Goal: Navigation & Orientation: Go to known website

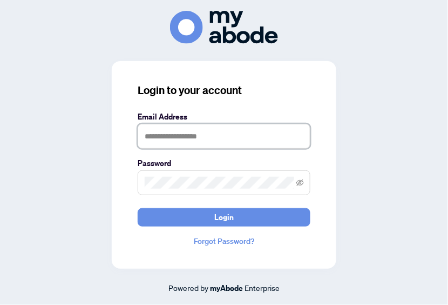
click at [178, 135] on input "text" at bounding box center [224, 136] width 173 height 25
type input "**********"
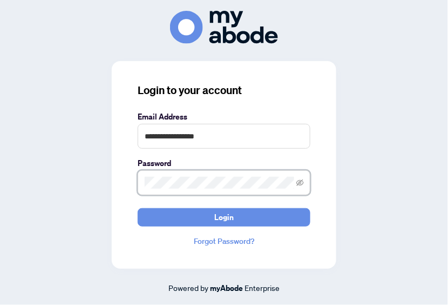
click at [148, 168] on div "Password" at bounding box center [224, 176] width 173 height 38
click at [138, 208] on button "Login" at bounding box center [224, 217] width 173 height 18
